Goal: Transaction & Acquisition: Purchase product/service

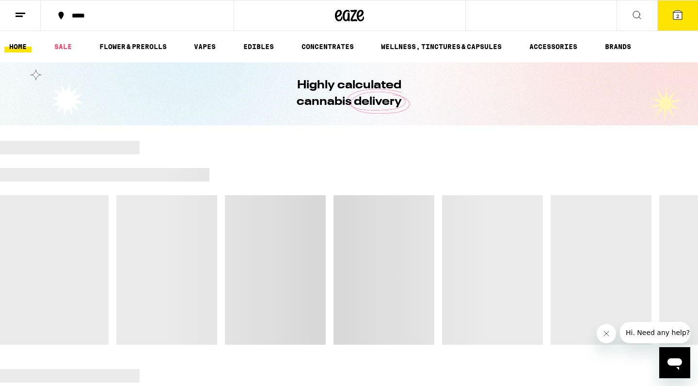
click at [103, 15] on div "*****" at bounding box center [143, 15] width 152 height 7
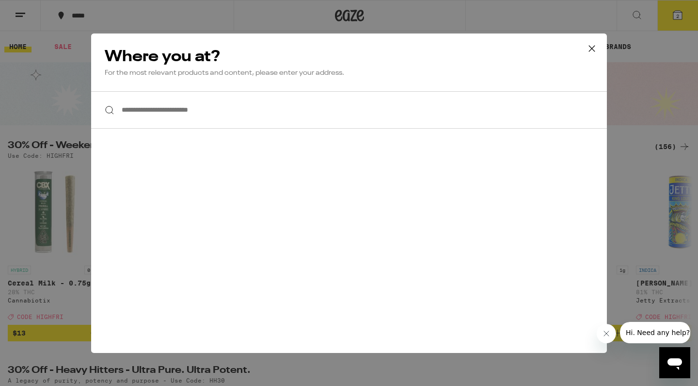
click at [93, 15] on div "**********" at bounding box center [349, 193] width 698 height 386
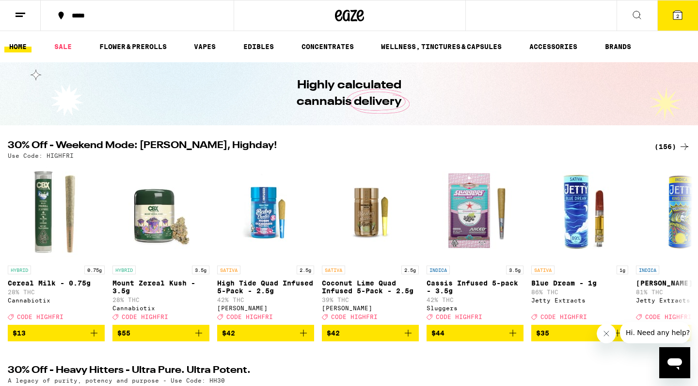
click at [677, 15] on span "2" at bounding box center [677, 16] width 3 height 6
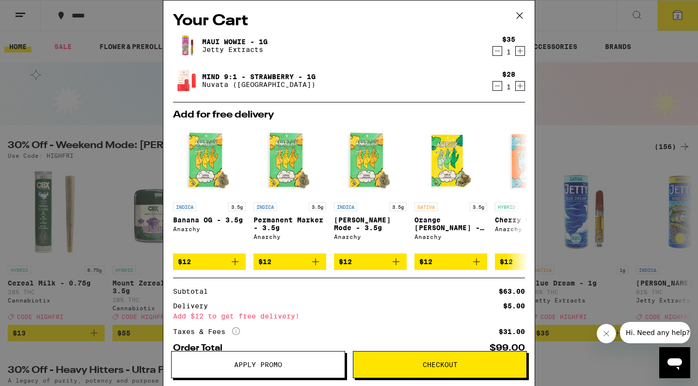
click at [522, 19] on icon at bounding box center [520, 15] width 15 height 15
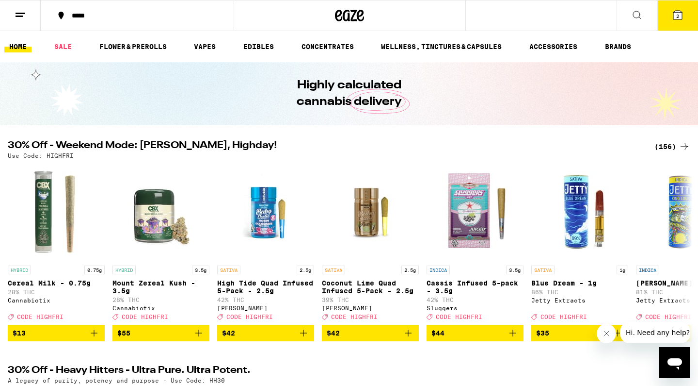
click at [22, 11] on icon at bounding box center [21, 15] width 12 height 12
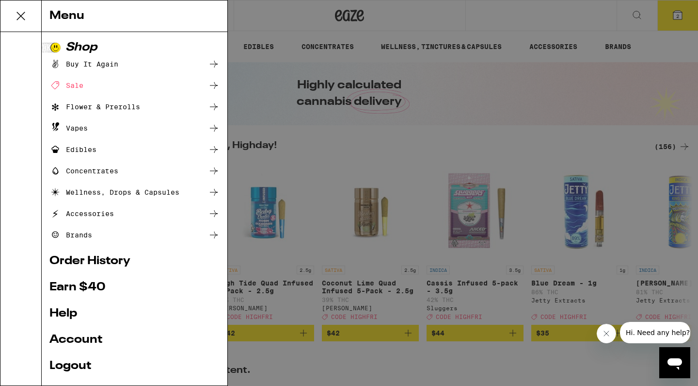
click at [290, 17] on div "Menu Shop Buy It Again Sale Flower & Prerolls Vapes Edibles Concentrates Wellne…" at bounding box center [349, 193] width 698 height 386
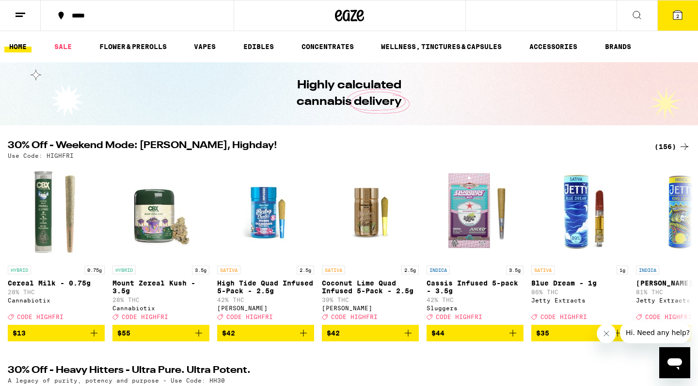
click at [78, 16] on div "*****" at bounding box center [143, 15] width 152 height 7
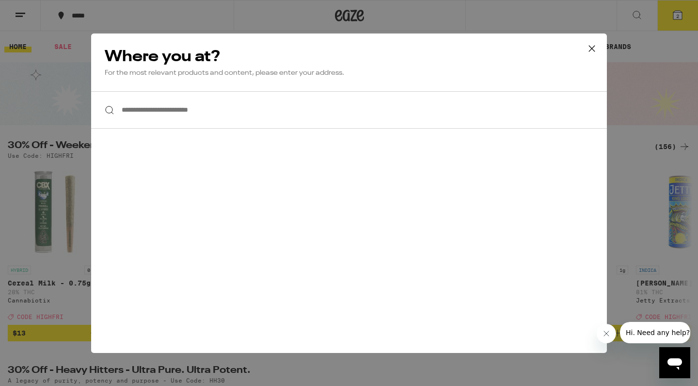
click at [146, 118] on input "**********" at bounding box center [349, 109] width 516 height 37
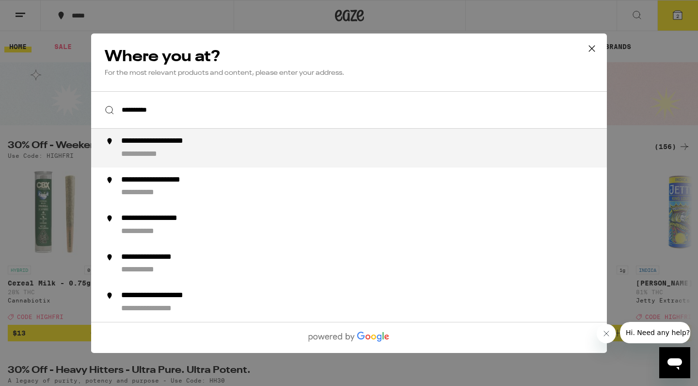
click at [128, 146] on div "**********" at bounding box center [173, 141] width 105 height 10
type input "**********"
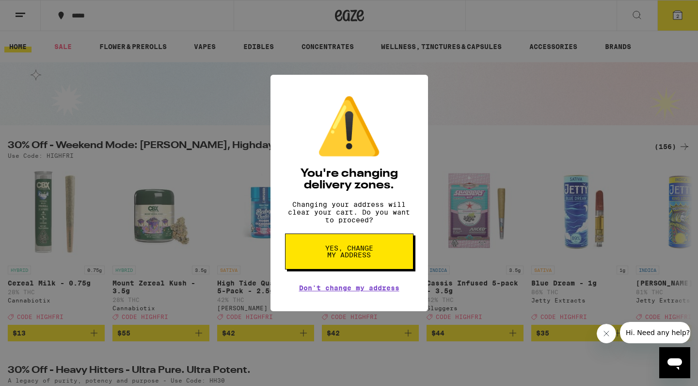
click at [328, 258] on span "Yes, change my address" at bounding box center [349, 251] width 50 height 14
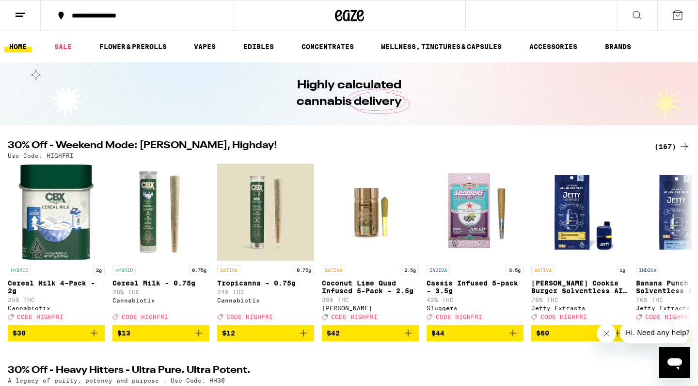
click at [618, 340] on div at bounding box center [644, 331] width 94 height 21
click at [683, 256] on icon at bounding box center [685, 252] width 8 height 7
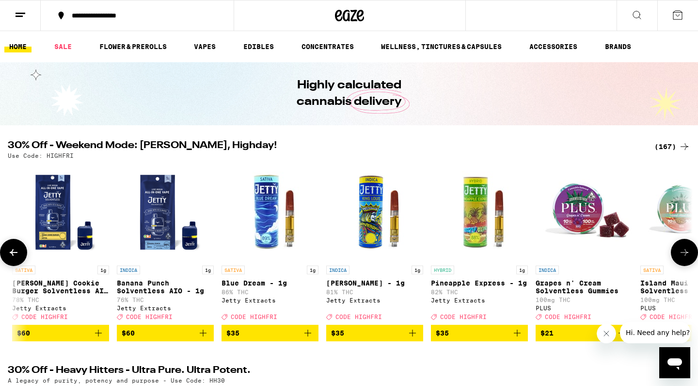
scroll to position [0, 577]
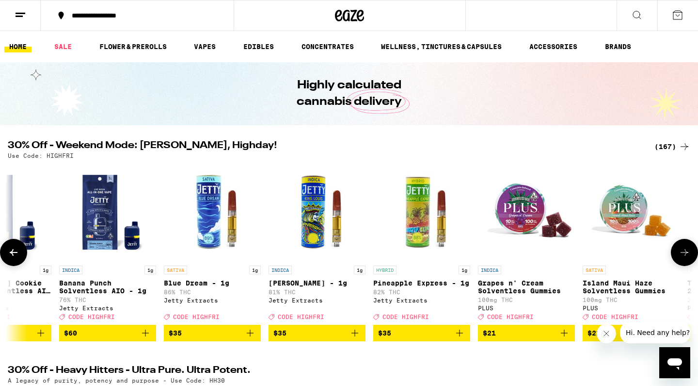
click at [39, 338] on icon "Add to bag" at bounding box center [41, 333] width 12 height 12
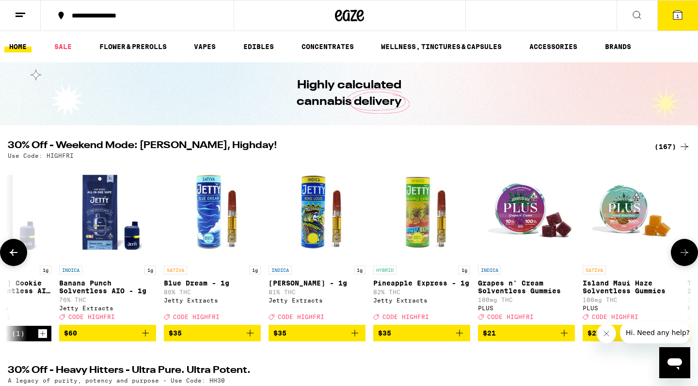
click at [254, 338] on icon "Add to bag" at bounding box center [250, 333] width 12 height 12
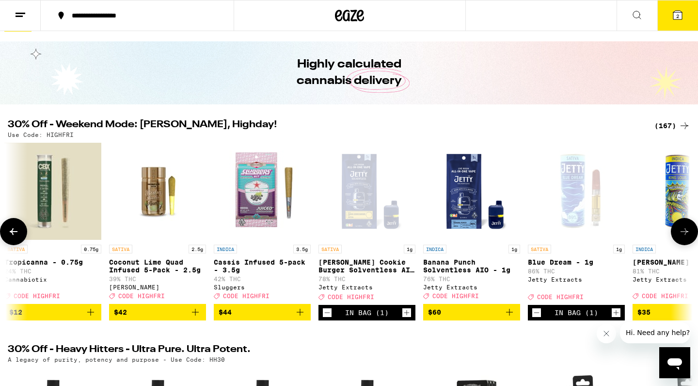
scroll to position [0, 210]
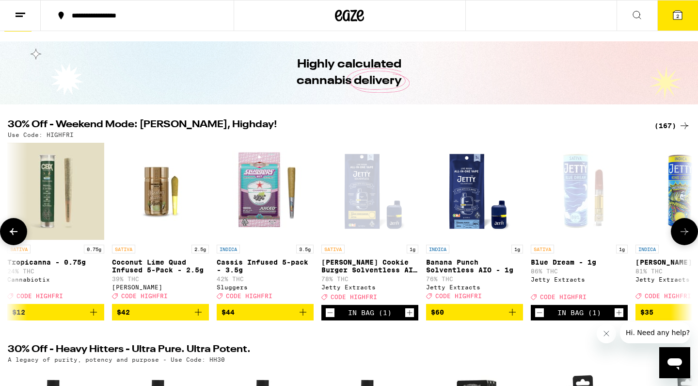
click at [20, 236] on button at bounding box center [13, 231] width 27 height 27
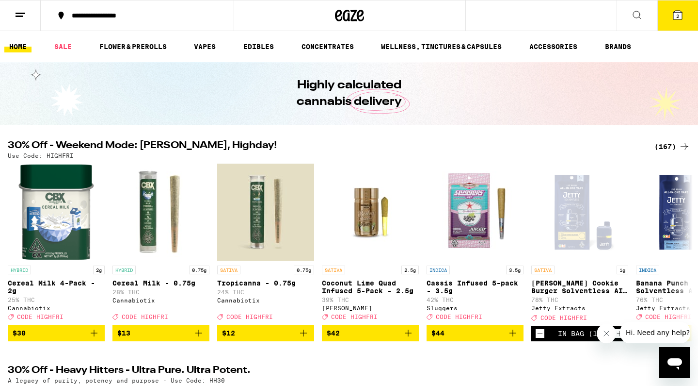
scroll to position [0, 0]
click at [650, 17] on button at bounding box center [637, 15] width 41 height 31
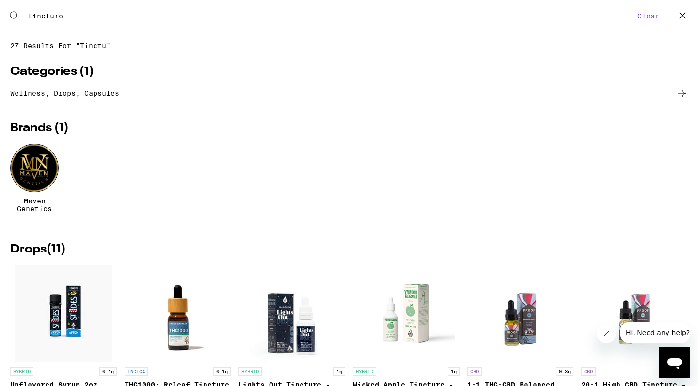
type input "tincture"
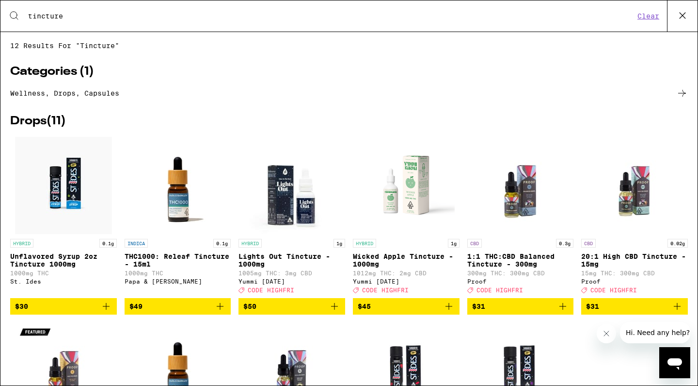
click at [524, 264] on p "1:1 THC:CBD Balanced Tincture - 300mg" at bounding box center [520, 260] width 107 height 16
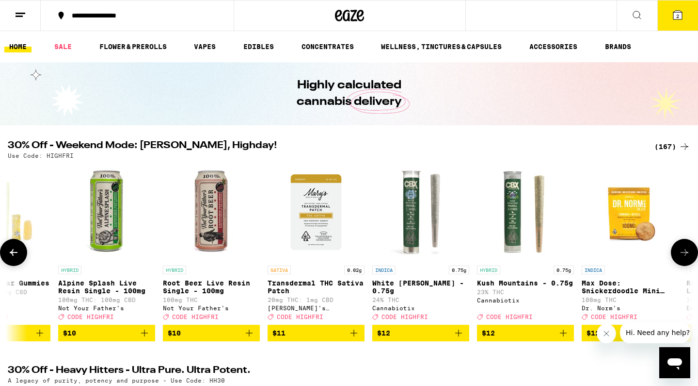
scroll to position [0, 3184]
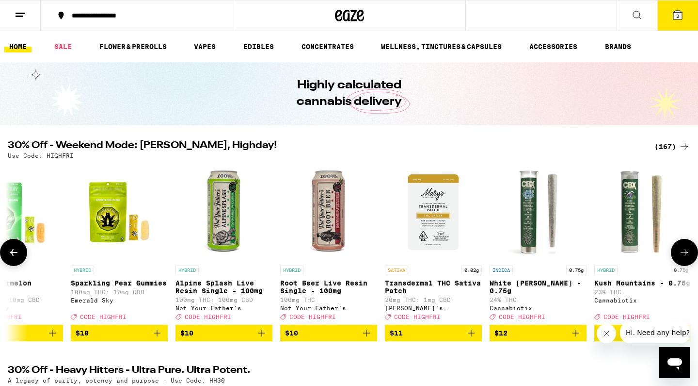
click at [286, 226] on img "Open page for Root Beer Live Resin Single - 100mg from Not Your Father's" at bounding box center [328, 211] width 97 height 97
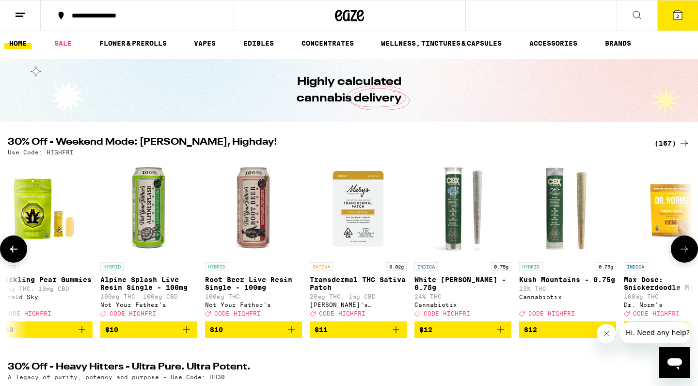
scroll to position [0, 3260]
click at [290, 335] on icon "Add to bag" at bounding box center [291, 329] width 12 height 12
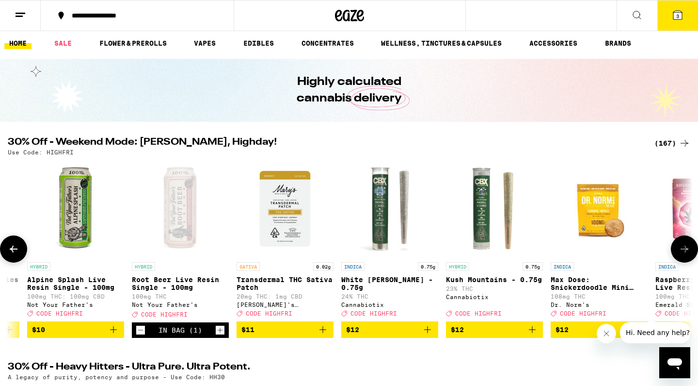
scroll to position [0, 3311]
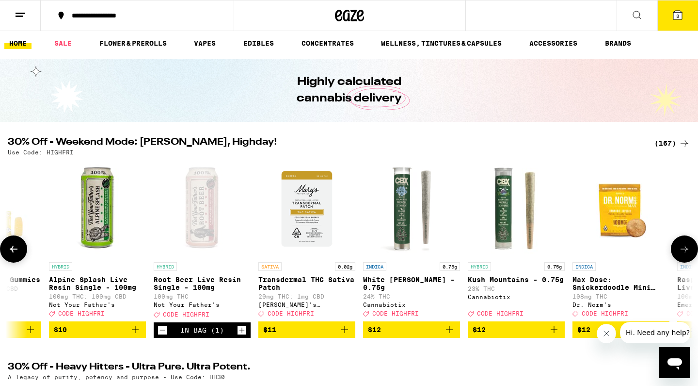
click at [161, 336] on icon "Decrement" at bounding box center [162, 330] width 9 height 12
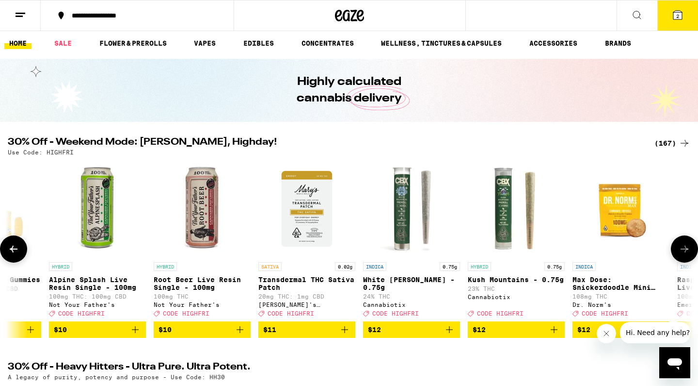
click at [197, 202] on img "Open page for Root Beer Live Resin Single - 100mg from Not Your Father's" at bounding box center [202, 208] width 97 height 97
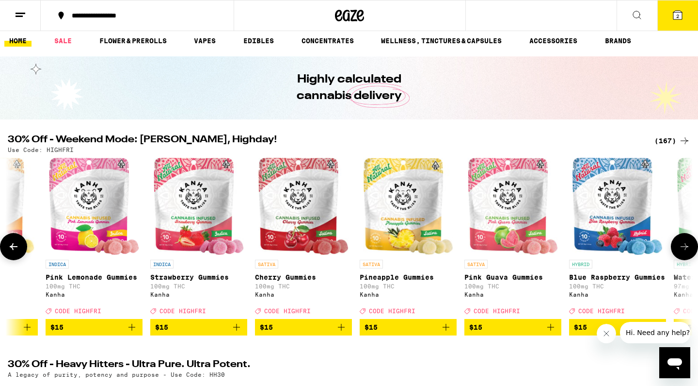
scroll to position [0, 5638]
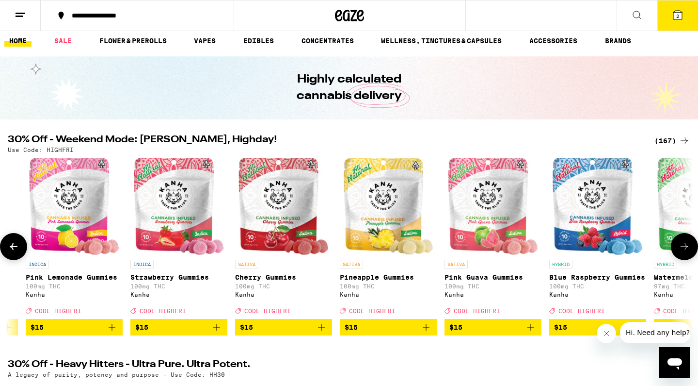
click at [322, 319] on link "SATIVA Cherry Gummies 100mg THC Kanha Deal Created with Sketch. CODE HIGHFRI" at bounding box center [283, 238] width 97 height 161
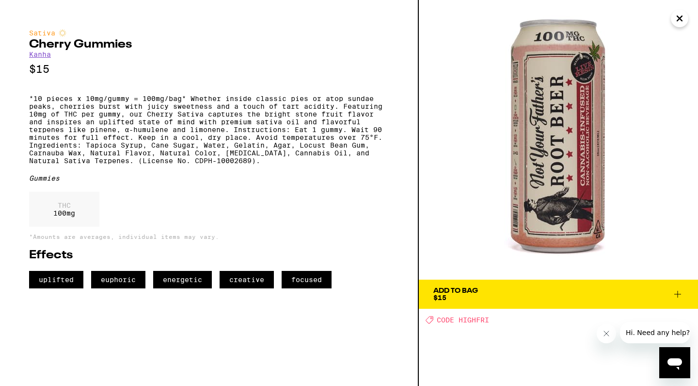
click at [490, 301] on button "Add To Bag $15" at bounding box center [558, 293] width 279 height 29
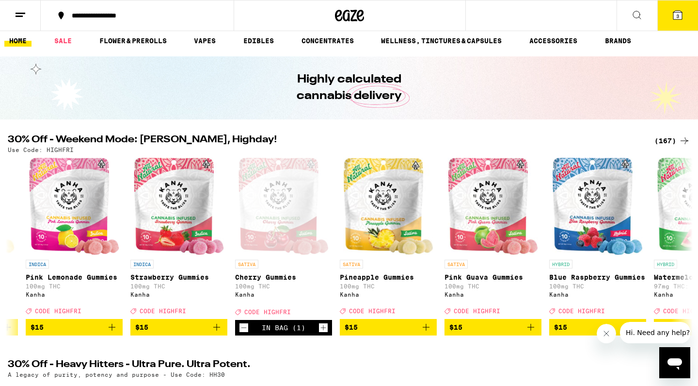
click at [676, 24] on button "3" at bounding box center [678, 15] width 41 height 30
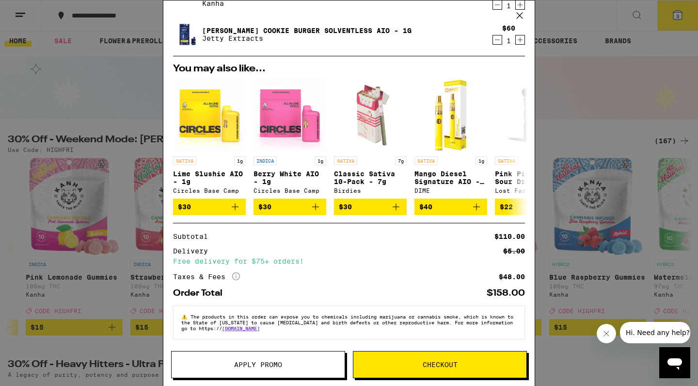
scroll to position [87, 0]
click at [229, 358] on button "Apply Promo" at bounding box center [258, 364] width 174 height 27
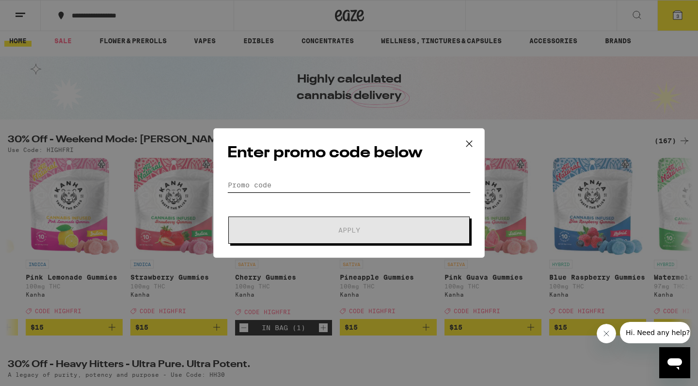
click at [274, 180] on input "Promo Code" at bounding box center [348, 184] width 243 height 15
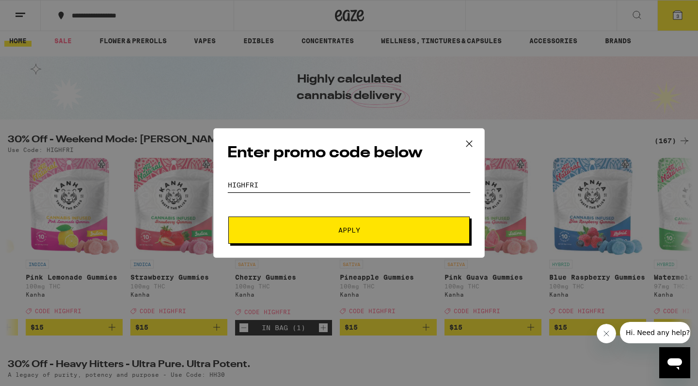
type input "highfri"
click at [254, 222] on button "Apply" at bounding box center [348, 229] width 241 height 27
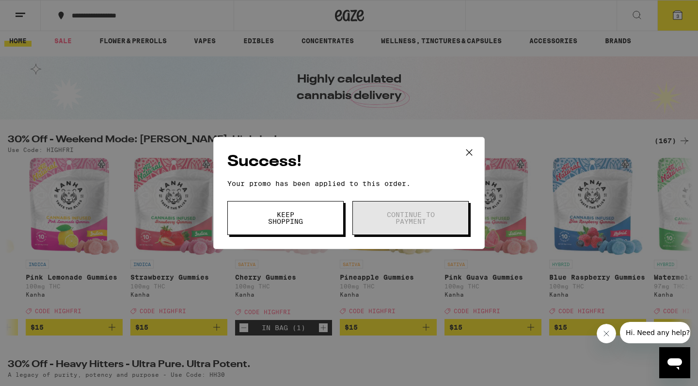
click at [398, 220] on span "Continue to payment" at bounding box center [410, 218] width 49 height 14
click at [472, 153] on icon at bounding box center [469, 152] width 15 height 15
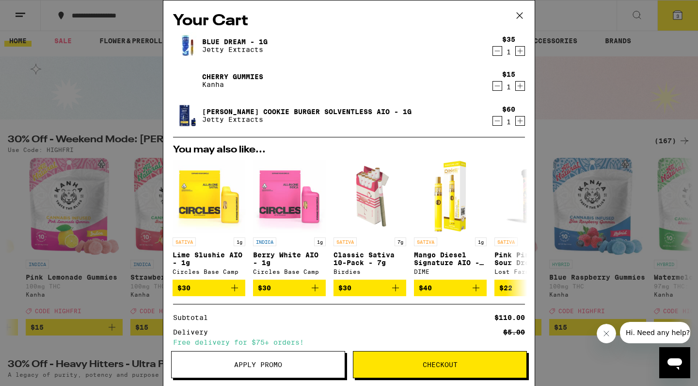
click at [428, 350] on div "Subtotal $110.00 Delivery $5.00 Free delivery for $75+ orders! Taxes & Fees Mor…" at bounding box center [349, 345] width 352 height 63
click at [424, 368] on span "Checkout" at bounding box center [440, 364] width 35 height 7
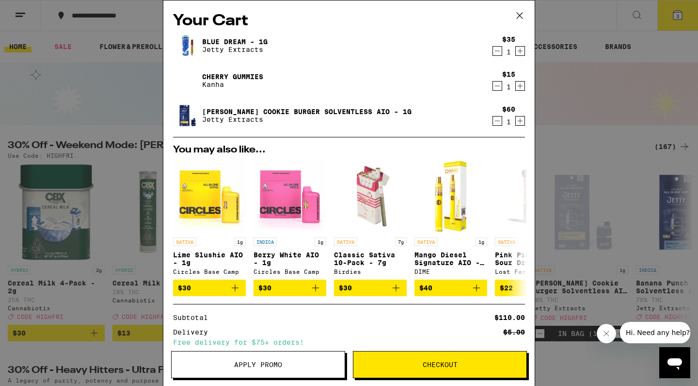
click at [415, 383] on div "Apply Promo Checkout" at bounding box center [348, 368] width 371 height 35
click at [426, 358] on button "Checkout" at bounding box center [440, 364] width 174 height 27
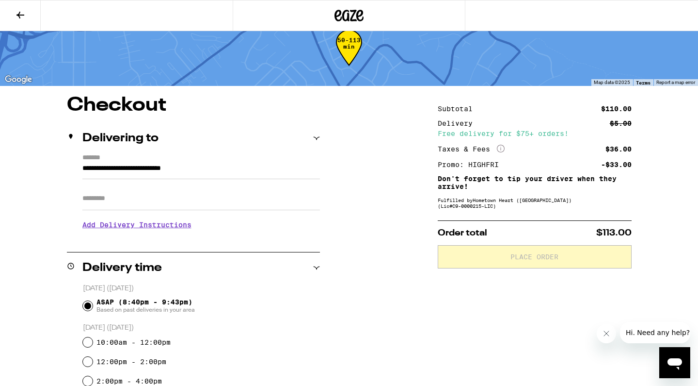
scroll to position [22, 0]
click at [576, 257] on span "Place Order" at bounding box center [534, 256] width 177 height 7
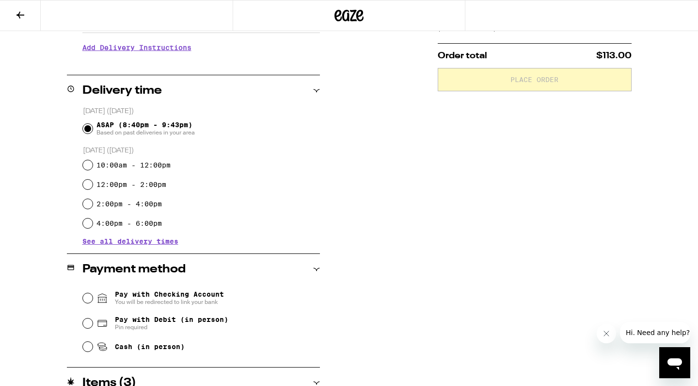
scroll to position [195, 0]
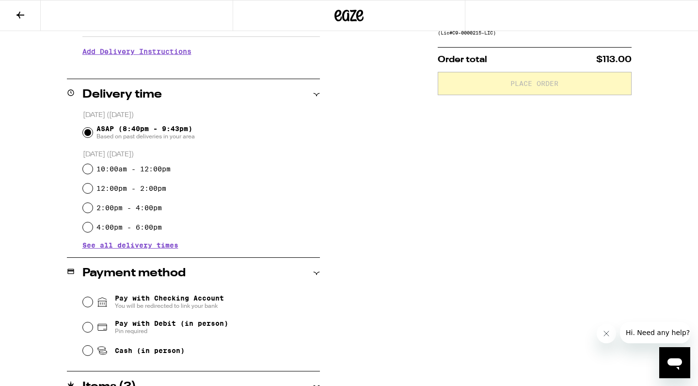
click at [92, 350] on div "Cash (in person)" at bounding box center [201, 349] width 237 height 21
click at [86, 351] on input "Cash (in person)" at bounding box center [88, 350] width 10 height 10
radio input "true"
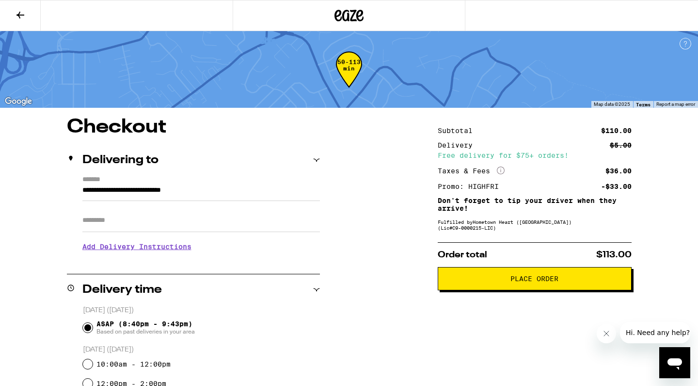
scroll to position [0, 0]
click at [517, 282] on span "Place Order" at bounding box center [535, 278] width 48 height 7
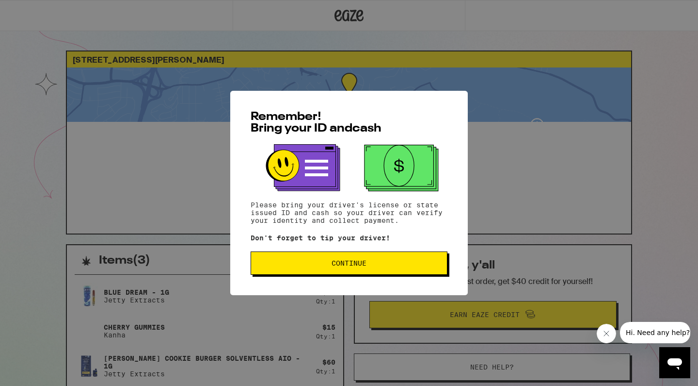
click at [413, 266] on span "Continue" at bounding box center [349, 262] width 180 height 7
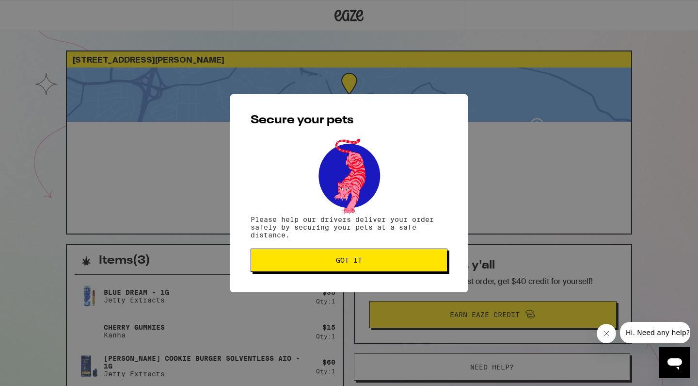
click at [413, 267] on button "Got it" at bounding box center [349, 259] width 197 height 23
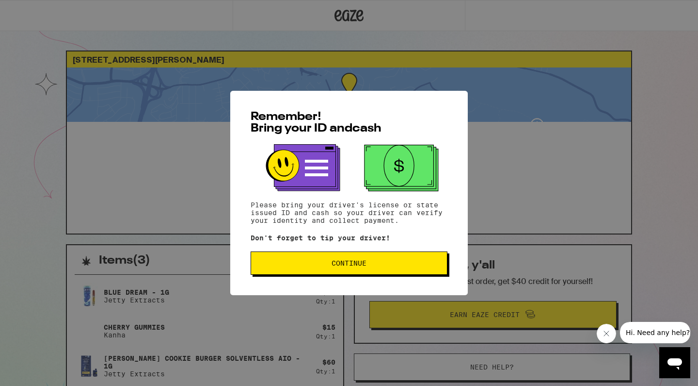
click at [439, 263] on button "Continue" at bounding box center [349, 262] width 197 height 23
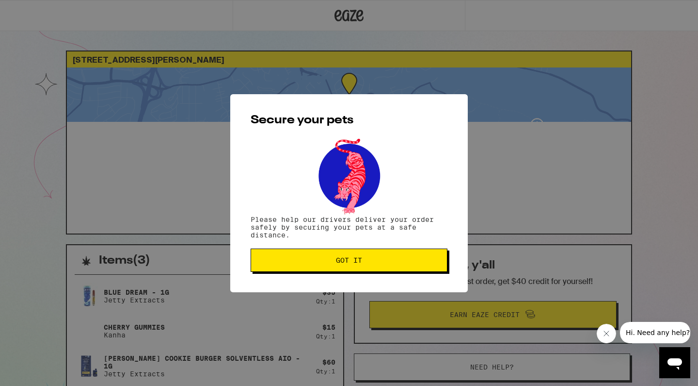
click at [439, 263] on span "Got it" at bounding box center [349, 260] width 180 height 7
